Goal: Communication & Community: Answer question/provide support

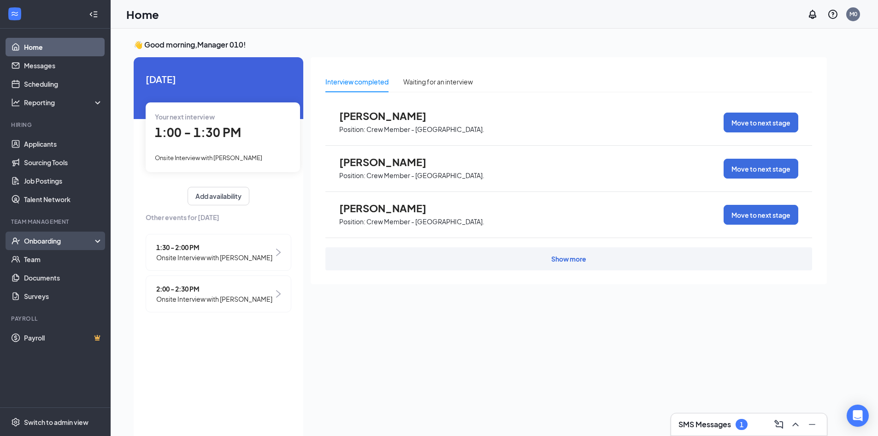
click at [80, 236] on div "Onboarding" at bounding box center [59, 240] width 71 height 9
click at [64, 237] on div "Onboarding" at bounding box center [59, 240] width 71 height 9
click at [55, 240] on div "Onboarding" at bounding box center [59, 240] width 71 height 9
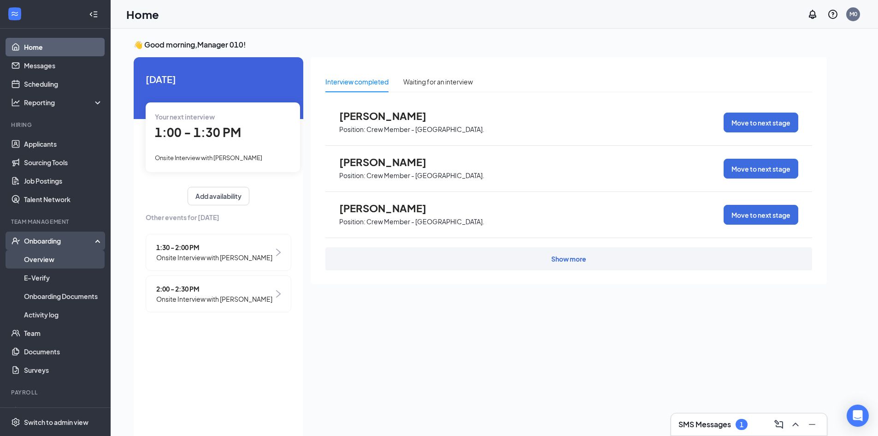
click at [48, 258] on link "Overview" at bounding box center [63, 259] width 79 height 18
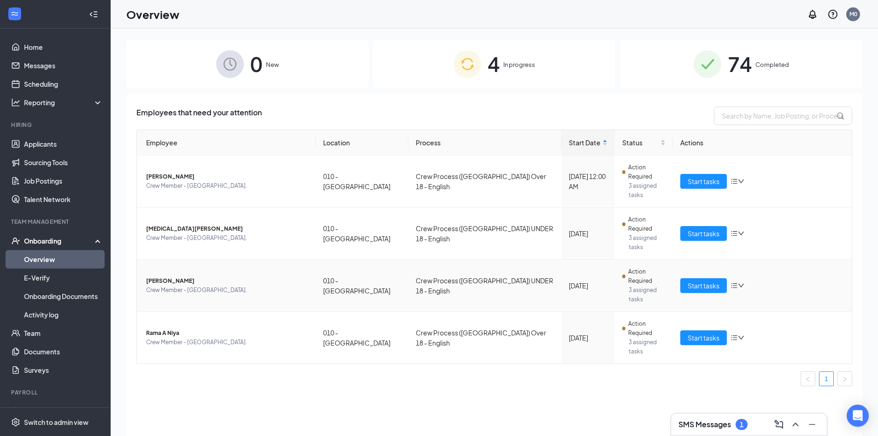
click at [172, 276] on span "[PERSON_NAME]" at bounding box center [227, 280] width 162 height 9
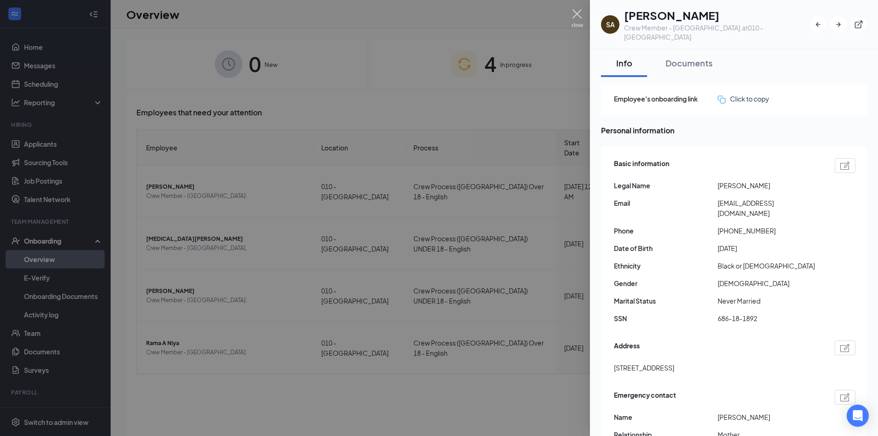
click at [573, 8] on div "SA [PERSON_NAME] Crew Member - [GEOGRAPHIC_DATA]. at 010 - [GEOGRAPHIC_DATA] In…" at bounding box center [439, 218] width 878 height 436
click at [572, 11] on img at bounding box center [578, 18] width 12 height 18
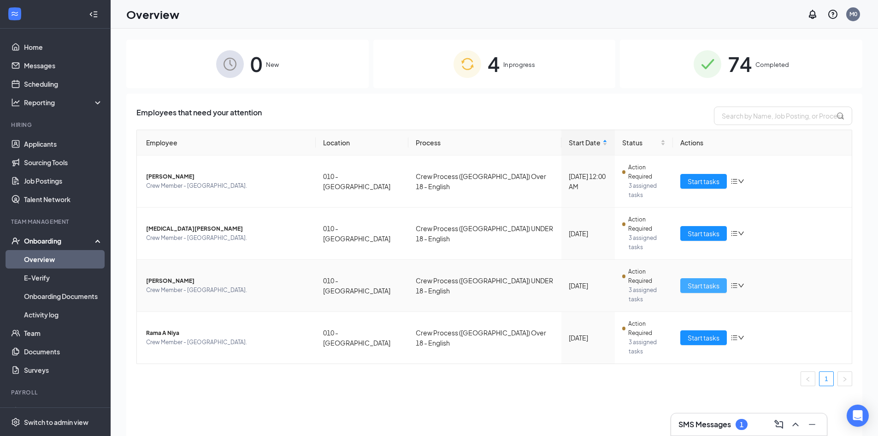
click at [697, 280] on span "Start tasks" at bounding box center [704, 285] width 32 height 10
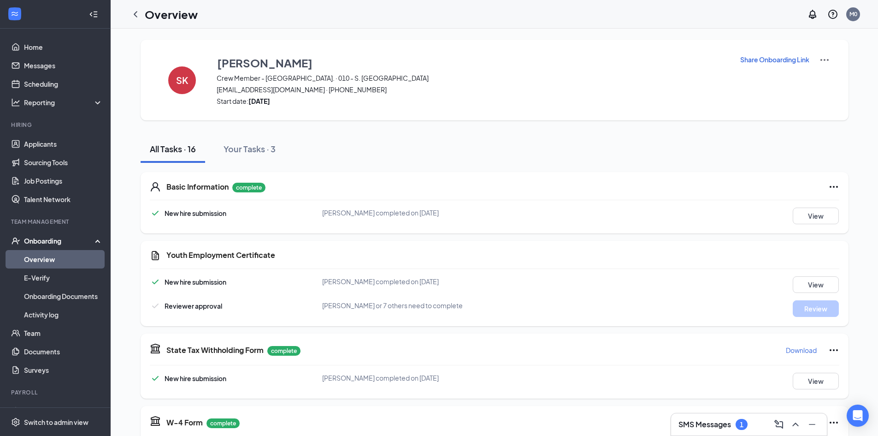
click at [132, 17] on icon "ChevronLeft" at bounding box center [135, 14] width 11 height 11
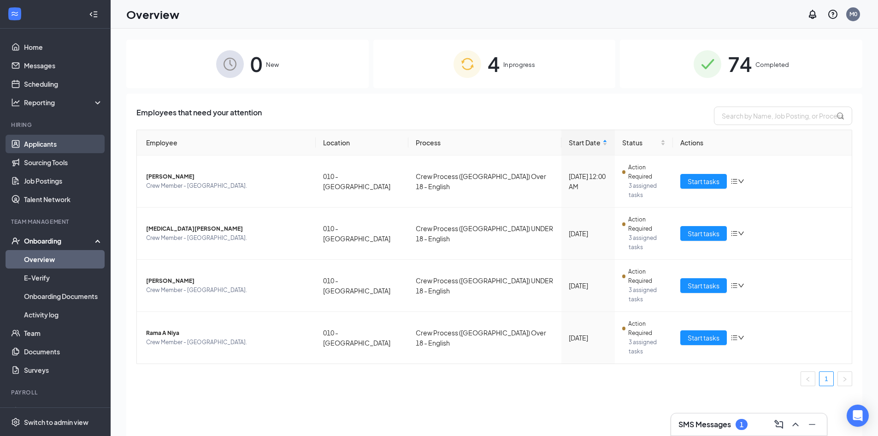
click at [47, 142] on link "Applicants" at bounding box center [63, 144] width 79 height 18
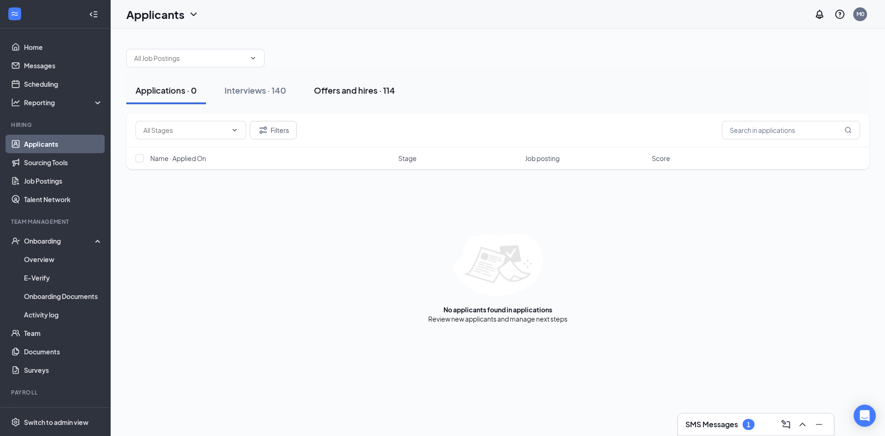
click at [350, 92] on div "Offers and hires · 114" at bounding box center [354, 90] width 81 height 12
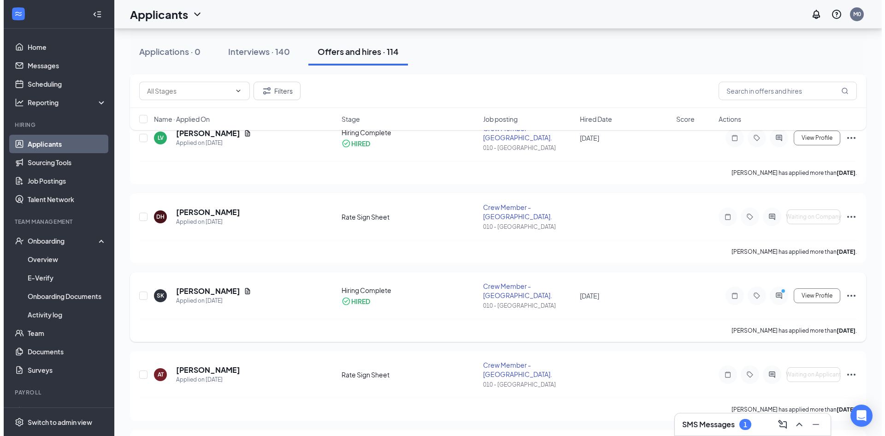
scroll to position [184, 0]
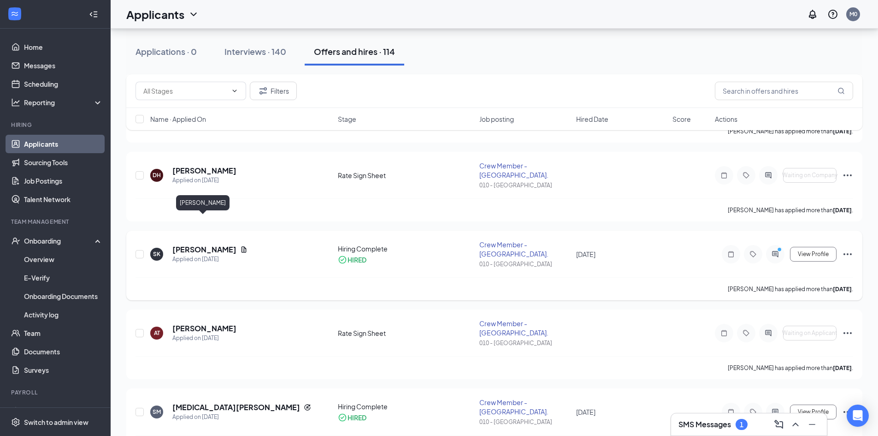
click at [203, 244] on h5 "[PERSON_NAME]" at bounding box center [204, 249] width 64 height 10
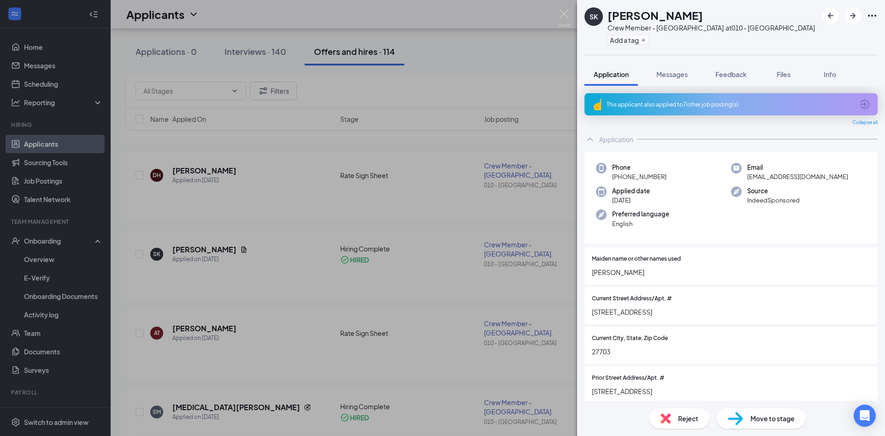
drag, startPoint x: 568, startPoint y: 2, endPoint x: 567, endPoint y: 18, distance: 16.2
click at [565, 1] on div "SK [PERSON_NAME] Crew Member - [GEOGRAPHIC_DATA]. at 010 - [GEOGRAPHIC_DATA] Ad…" at bounding box center [442, 218] width 885 height 436
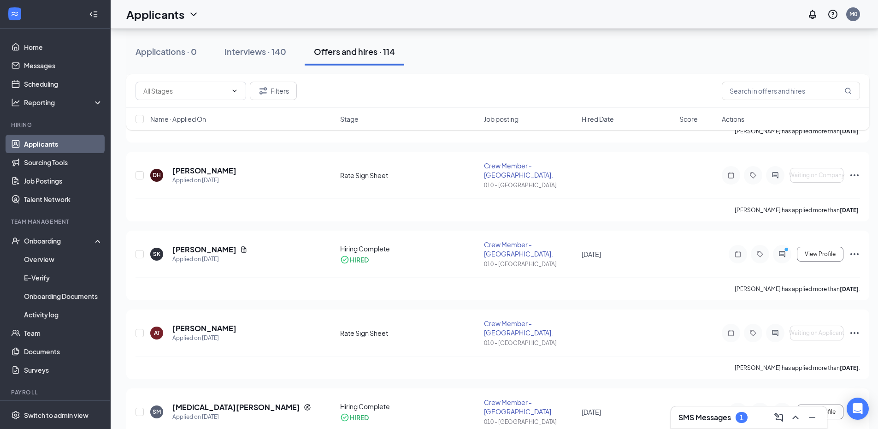
click at [567, 17] on div "Applicants M0" at bounding box center [495, 14] width 768 height 29
click at [781, 250] on icon "ActiveChat" at bounding box center [782, 253] width 11 height 7
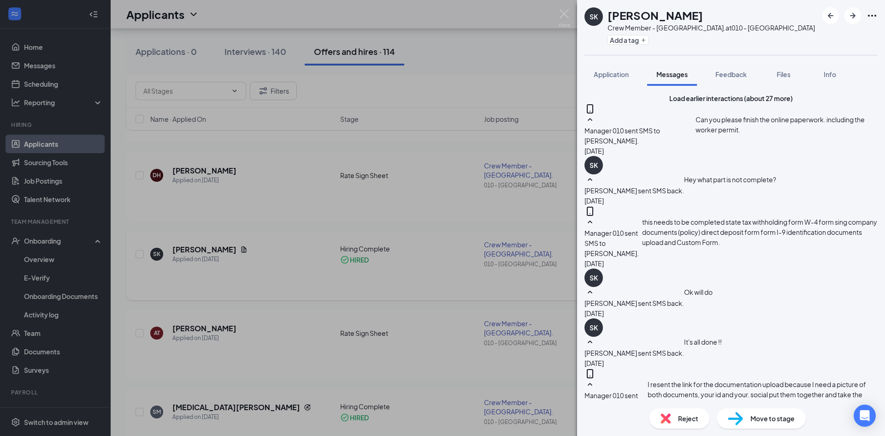
drag, startPoint x: 722, startPoint y: 319, endPoint x: 718, endPoint y: 307, distance: 12.0
type textarea "Y"
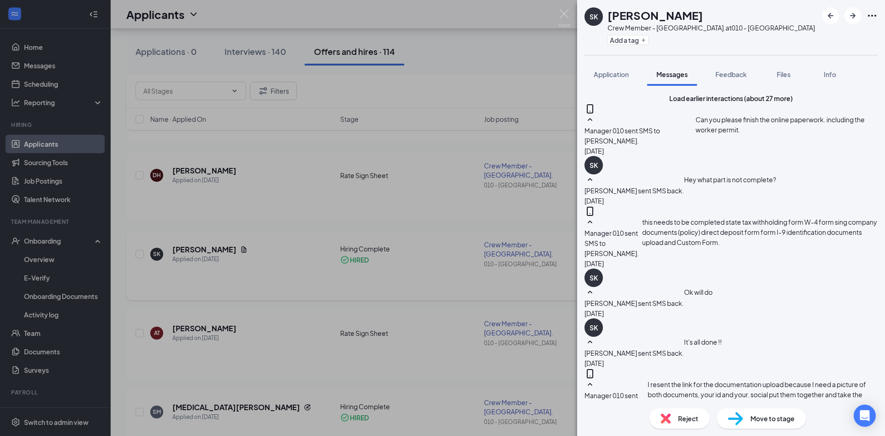
type textarea "Can you come in [DATE] at 1pm to do your orientation."
click at [735, 420] on img at bounding box center [735, 418] width 15 height 13
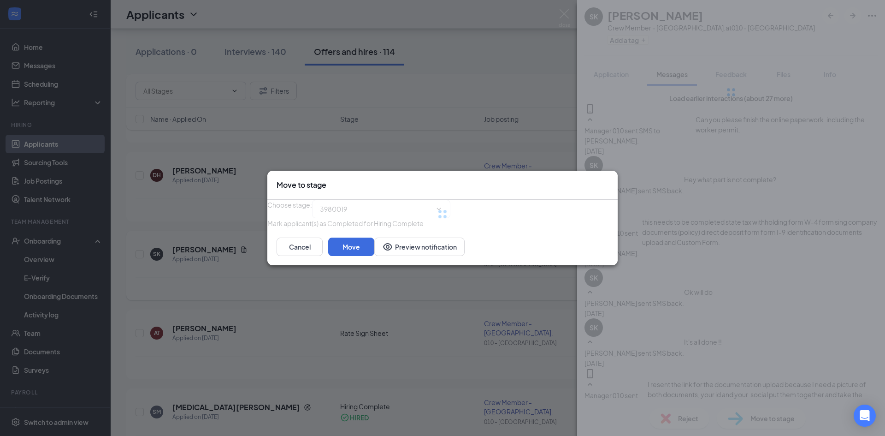
type input "Hiring Complete (current stage)"
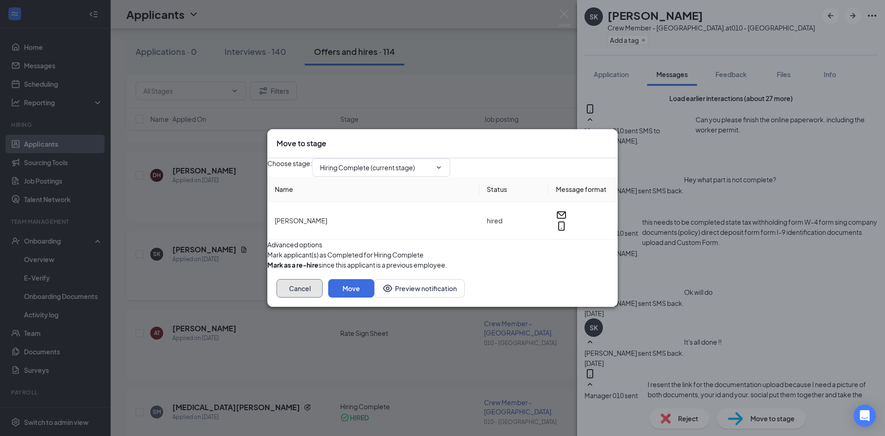
drag, startPoint x: 539, startPoint y: 316, endPoint x: 544, endPoint y: 331, distance: 15.9
click at [544, 331] on div "Move to stage Choose stage : Hiring Complete (current stage) Name Status Messag…" at bounding box center [442, 218] width 885 height 436
drag, startPoint x: 523, startPoint y: 310, endPoint x: 537, endPoint y: 340, distance: 33.2
click at [528, 307] on div "Cancel Move Preview notification" at bounding box center [442, 288] width 350 height 37
click at [323, 297] on button "Cancel" at bounding box center [300, 288] width 46 height 18
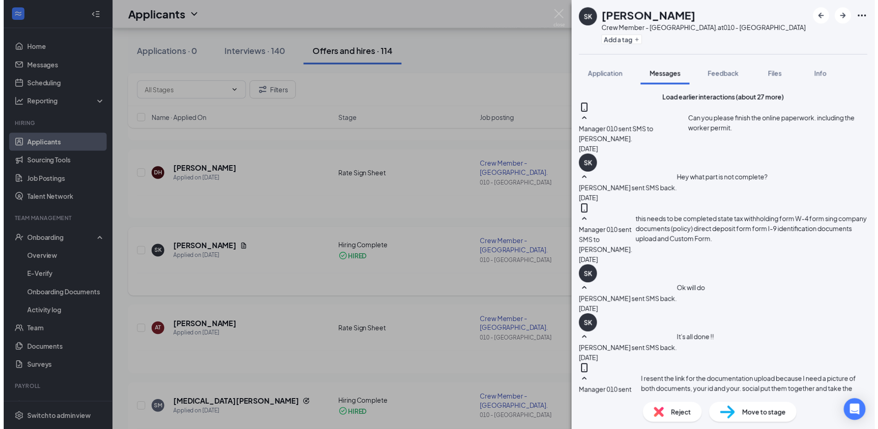
scroll to position [533, 0]
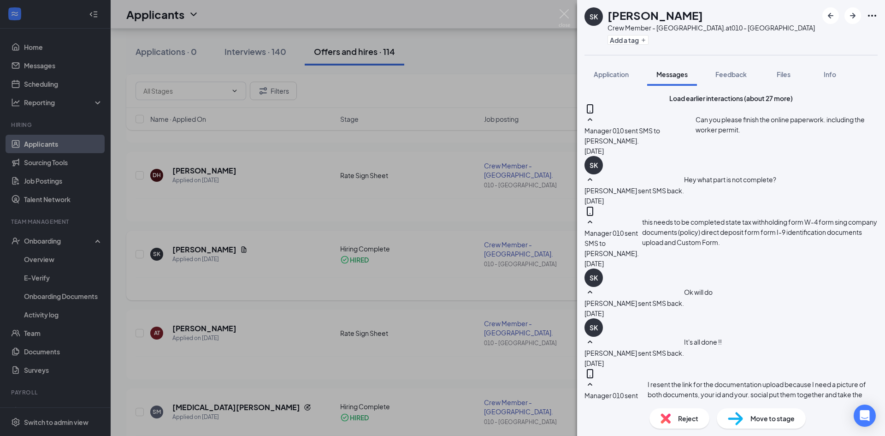
click at [695, 423] on div "Reject" at bounding box center [680, 418] width 60 height 20
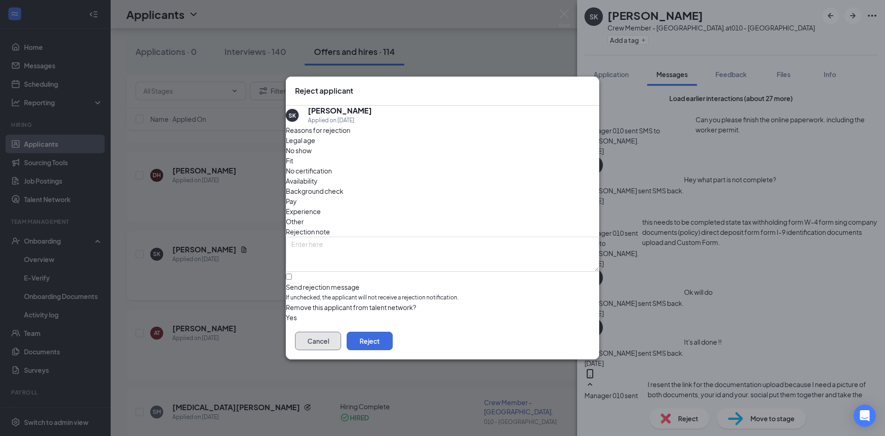
click at [341, 341] on button "Cancel" at bounding box center [318, 340] width 46 height 18
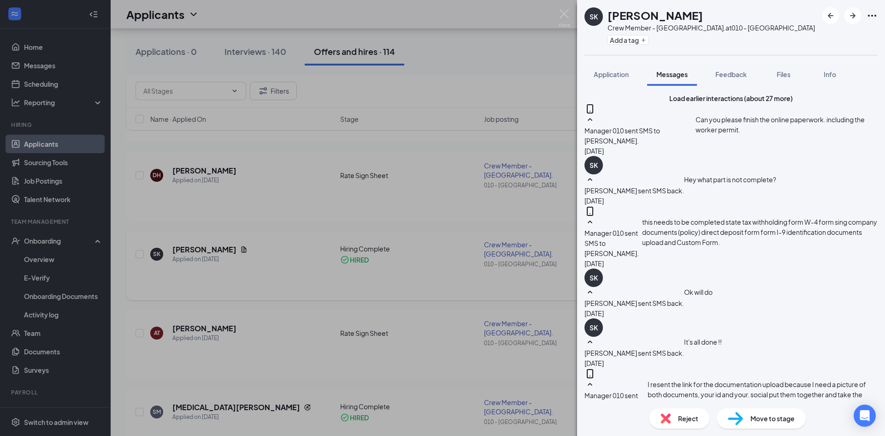
click at [350, 219] on div "SK [PERSON_NAME] Crew Member - [GEOGRAPHIC_DATA]. at 010 - S. [GEOGRAPHIC_DATA]…" at bounding box center [442, 218] width 885 height 436
